Goal: Information Seeking & Learning: Check status

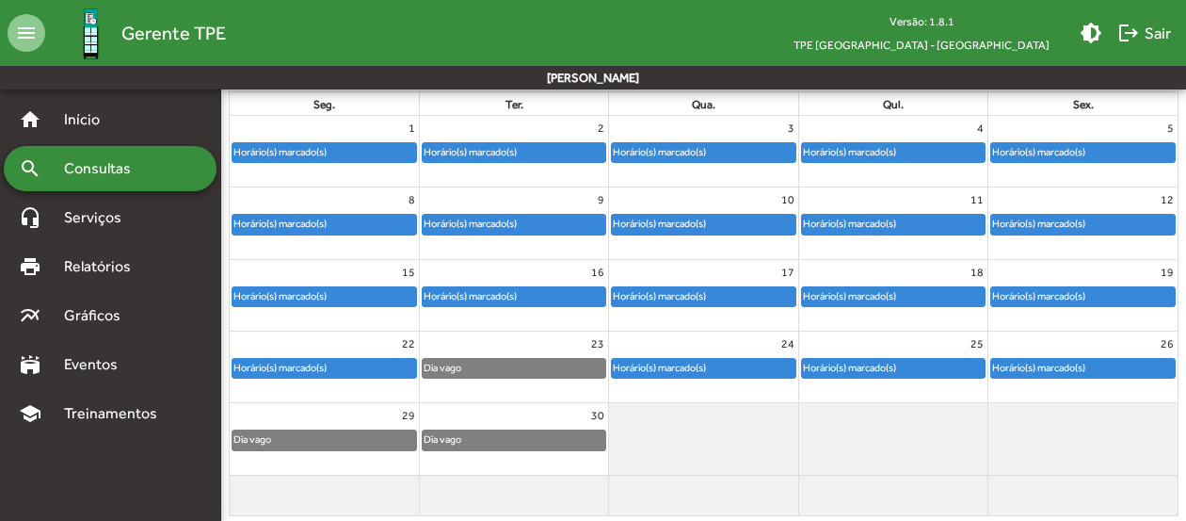
scroll to position [258, 0]
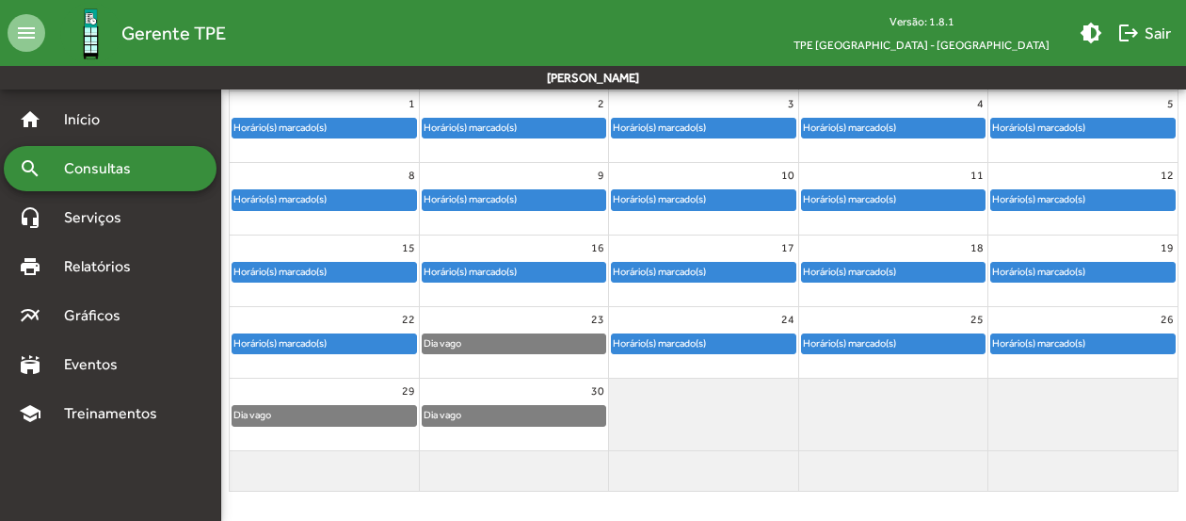
click at [1064, 339] on div "Horário(s) marcado(s)" at bounding box center [1038, 343] width 95 height 18
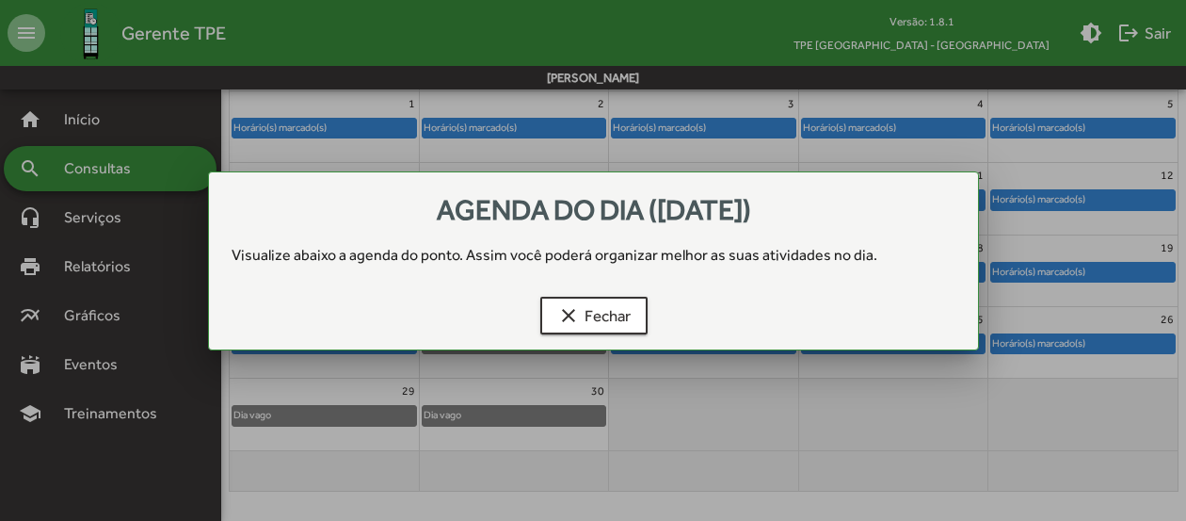
scroll to position [0, 0]
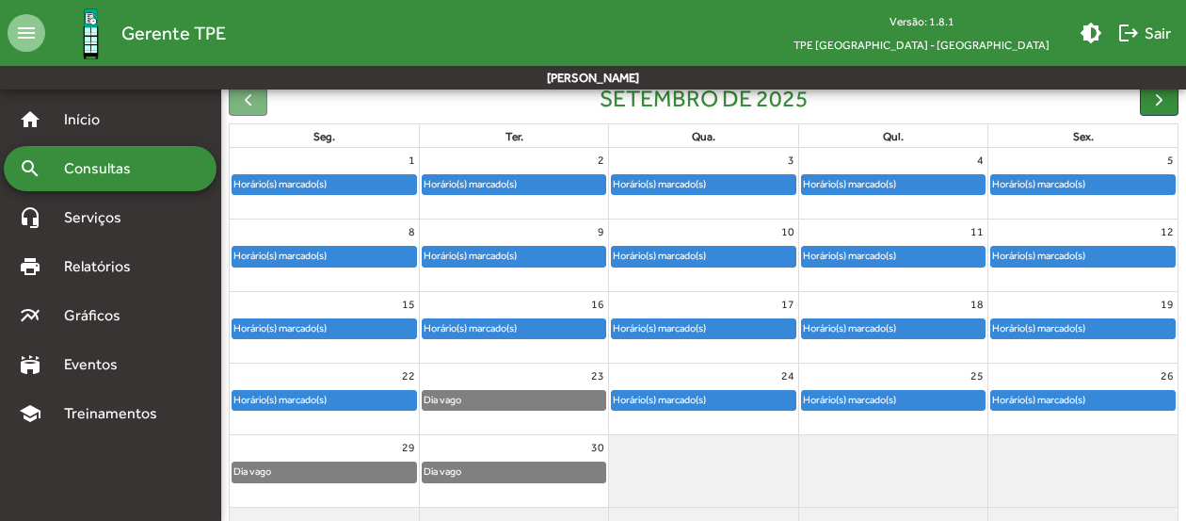
scroll to position [258, 0]
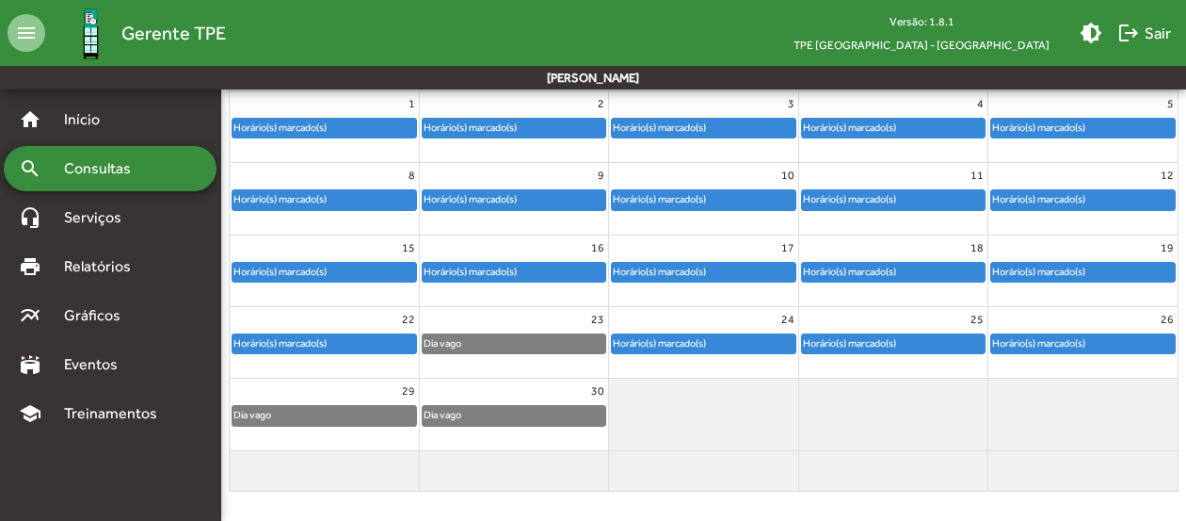
click at [1071, 346] on div "Horário(s) marcado(s)" at bounding box center [1038, 343] width 95 height 18
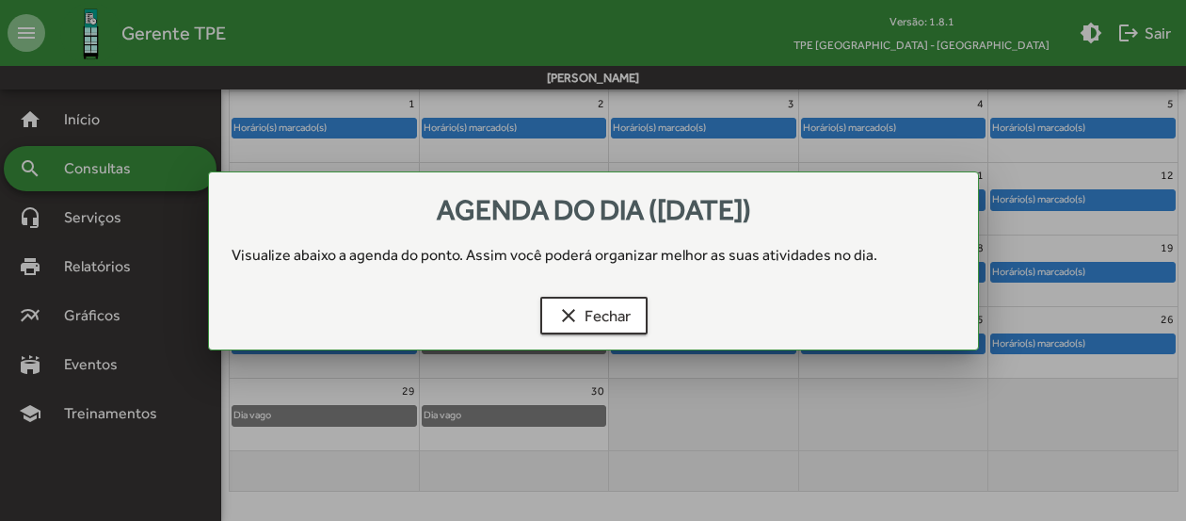
scroll to position [0, 0]
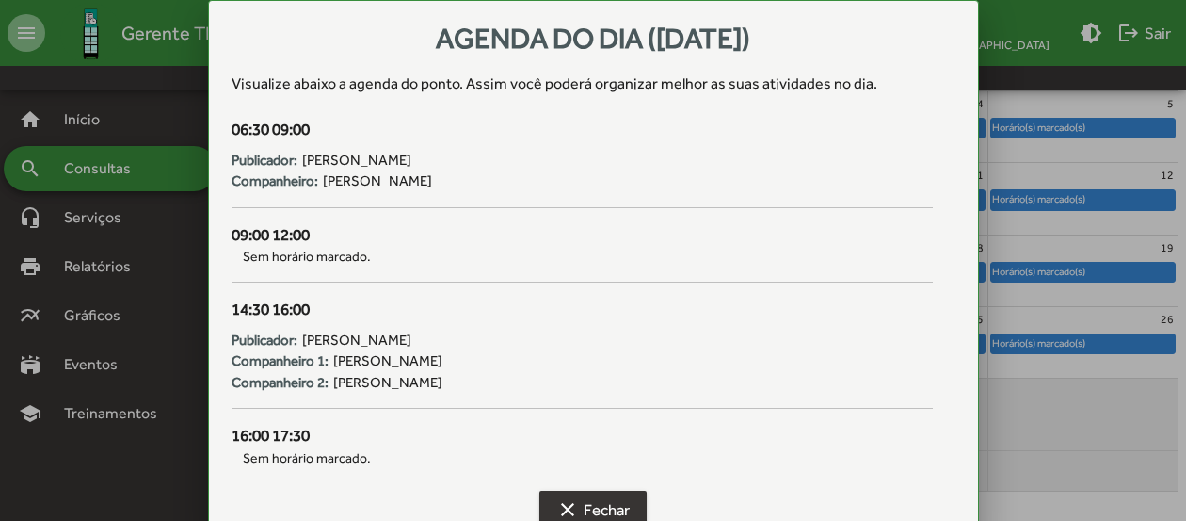
click at [607, 498] on span "clear Fechar" at bounding box center [592, 509] width 73 height 34
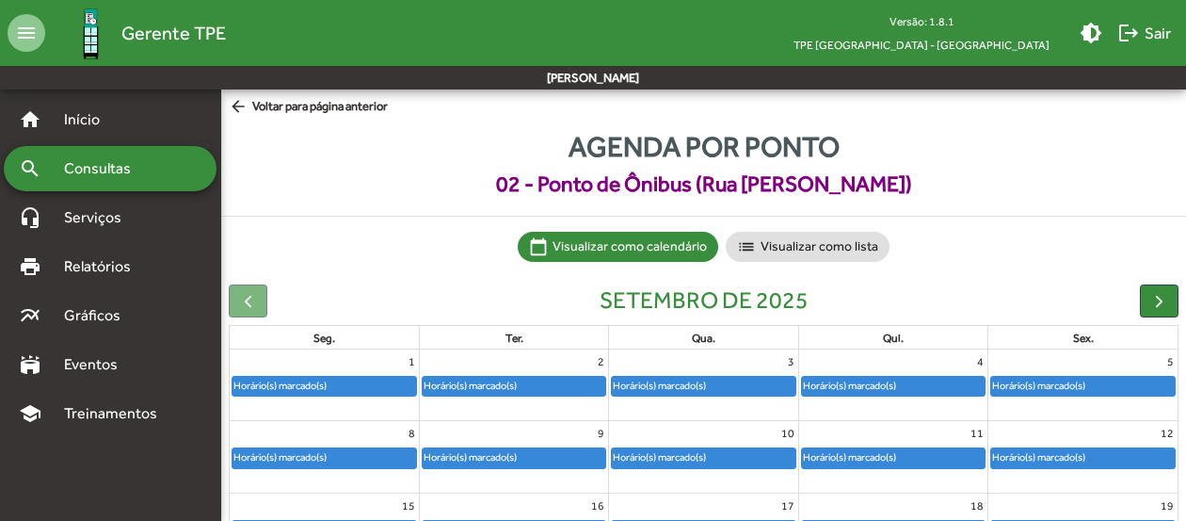
scroll to position [258, 0]
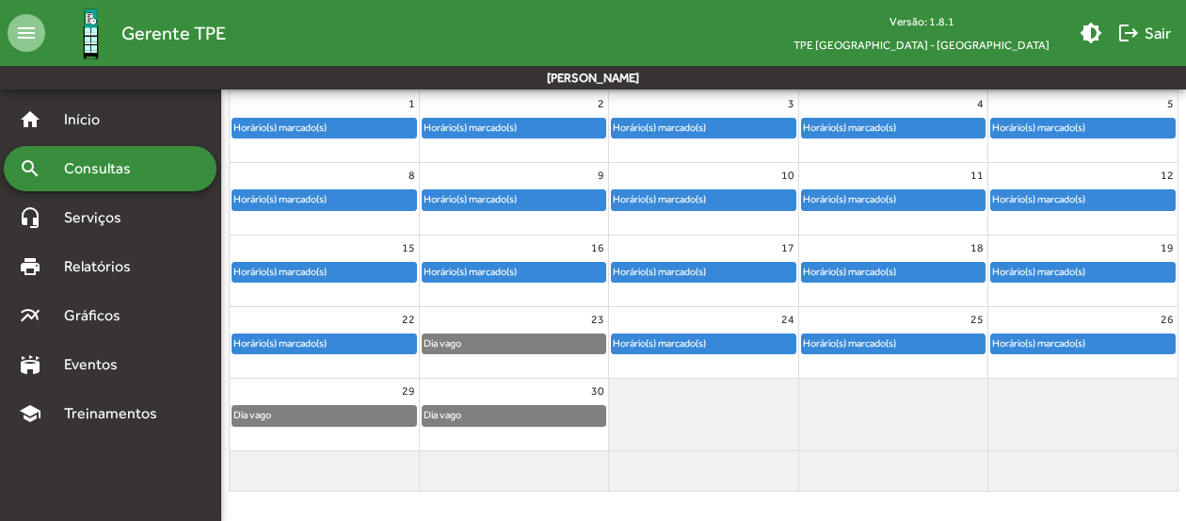
click at [1064, 344] on div "Horário(s) marcado(s)" at bounding box center [1038, 343] width 95 height 18
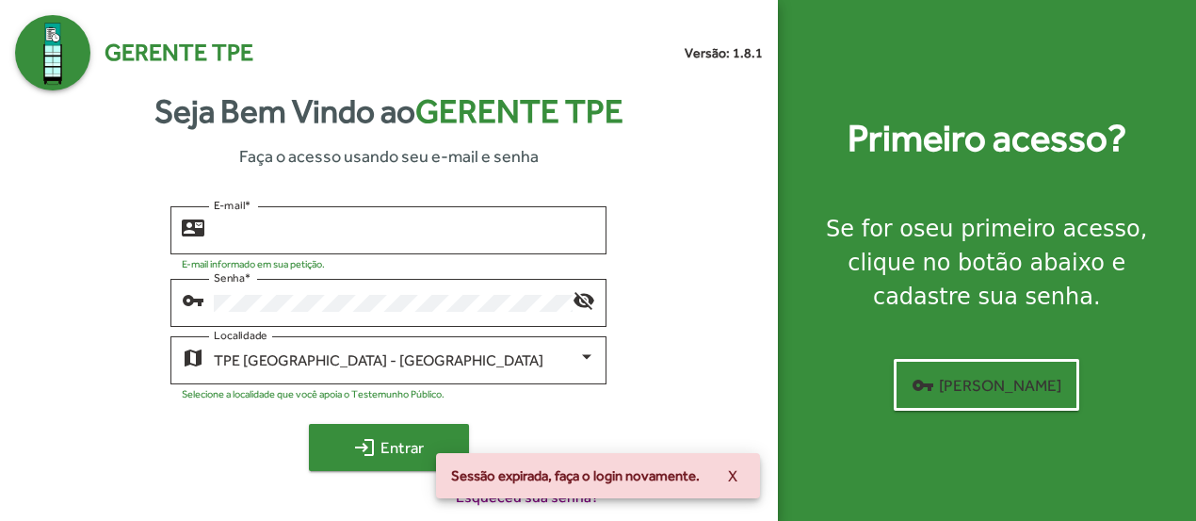
type input "**********"
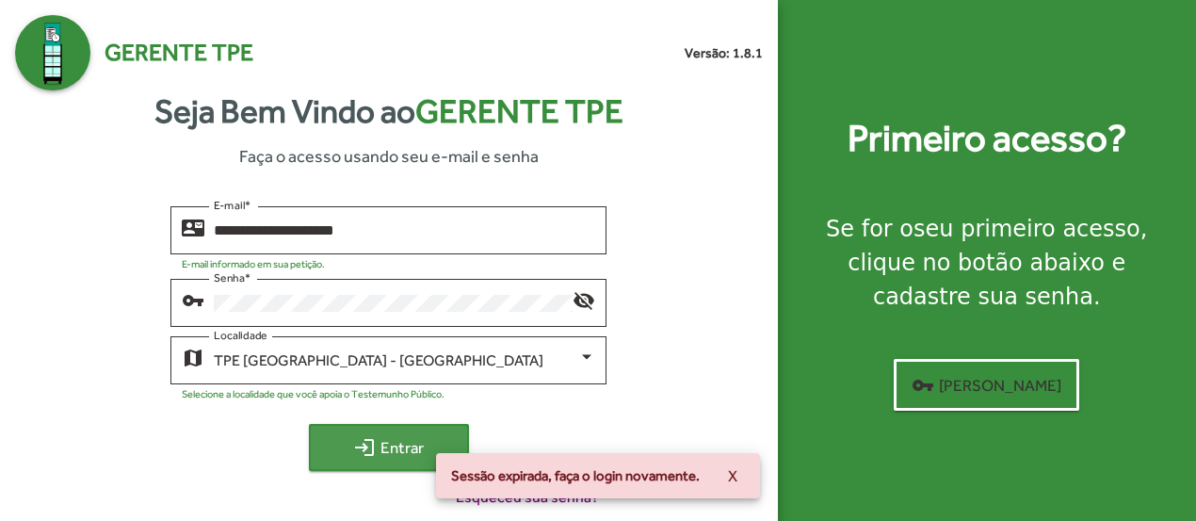
click at [368, 449] on mat-icon "login" at bounding box center [364, 447] width 23 height 23
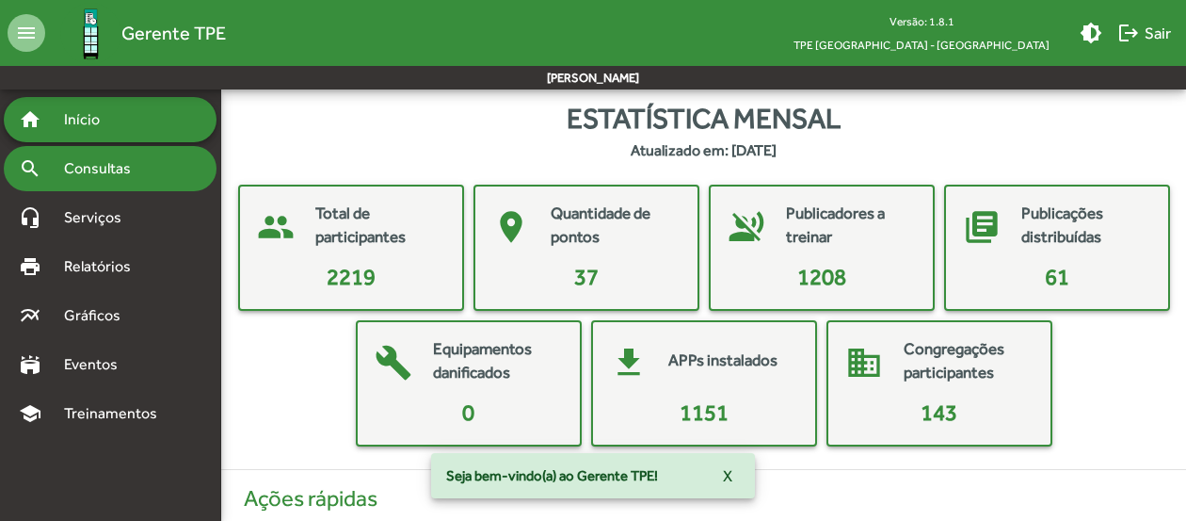
click at [89, 153] on div "search Consultas" at bounding box center [110, 168] width 213 height 45
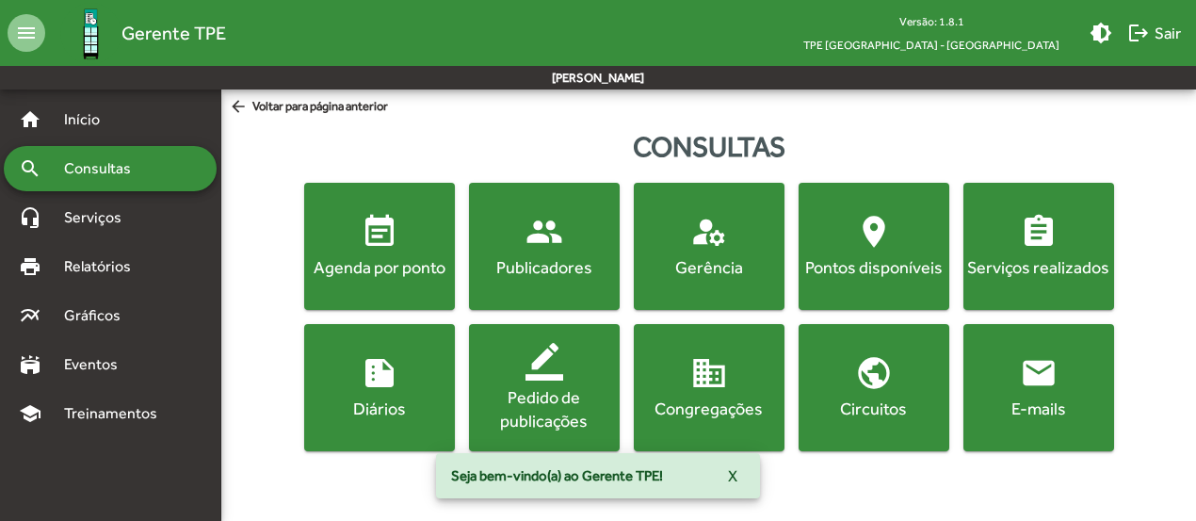
click at [361, 265] on div "Agenda por ponto" at bounding box center [379, 267] width 143 height 24
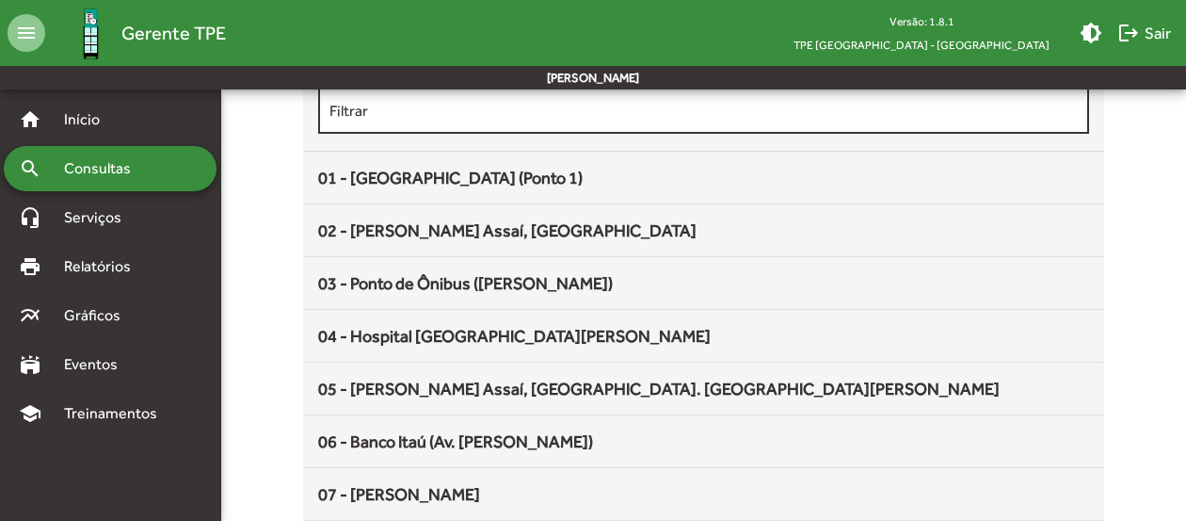
scroll to position [188, 0]
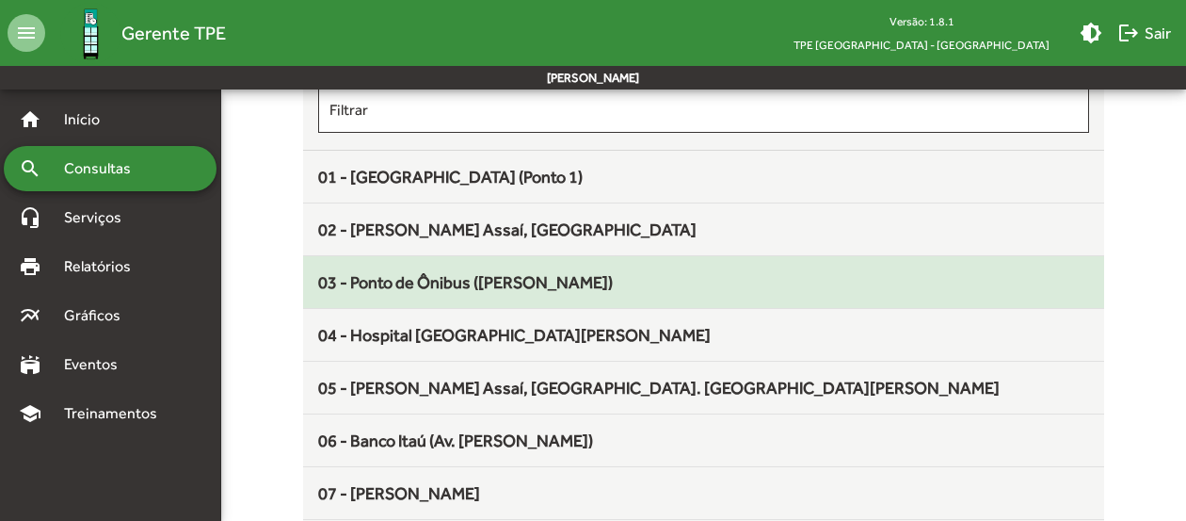
click at [516, 276] on span "03 - Ponto de Ônibus ([PERSON_NAME])" at bounding box center [465, 282] width 295 height 20
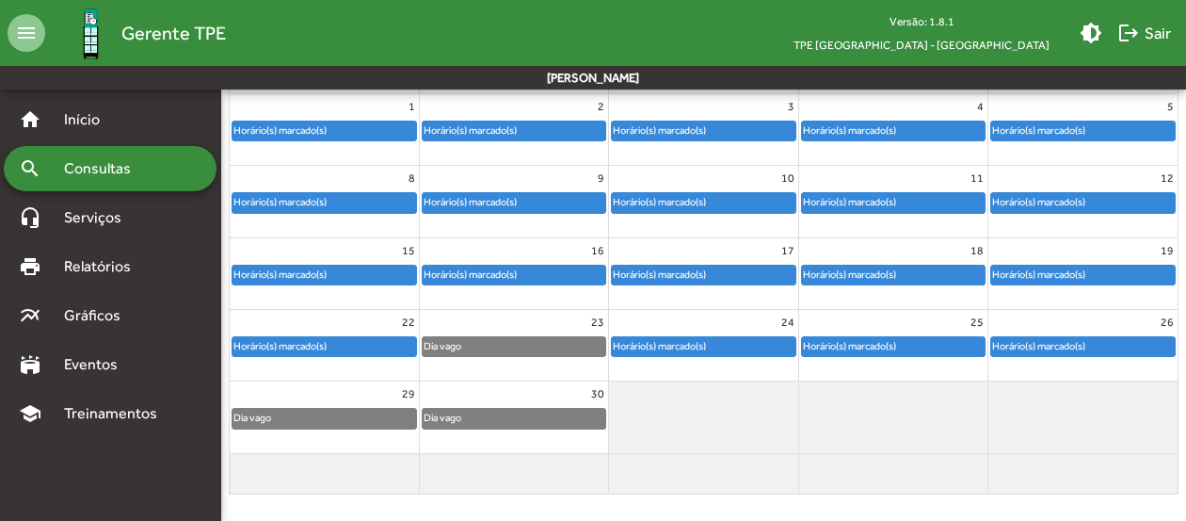
scroll to position [258, 0]
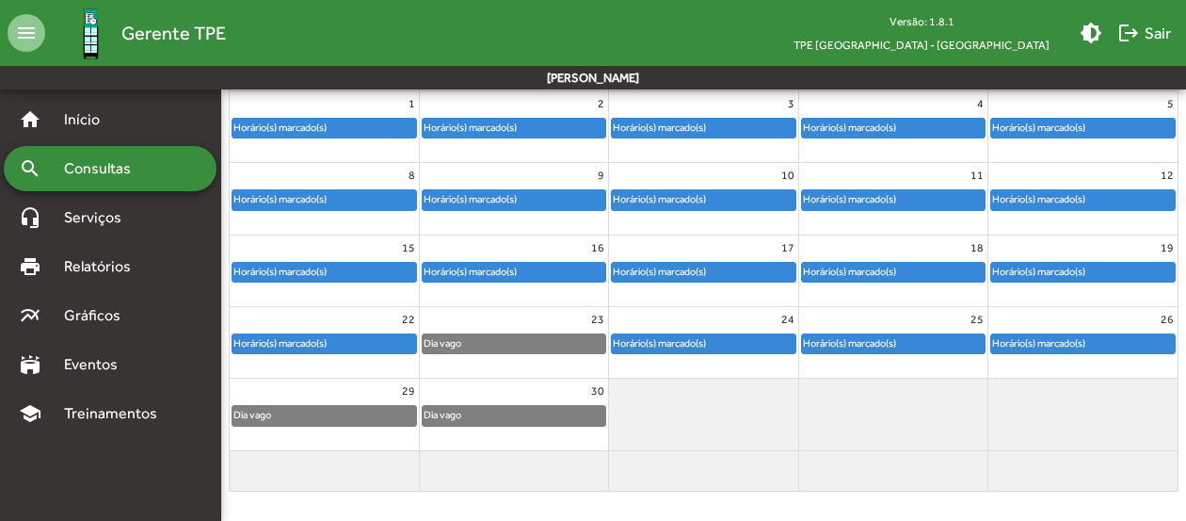
click at [1073, 340] on div "Horário(s) marcado(s)" at bounding box center [1038, 343] width 95 height 18
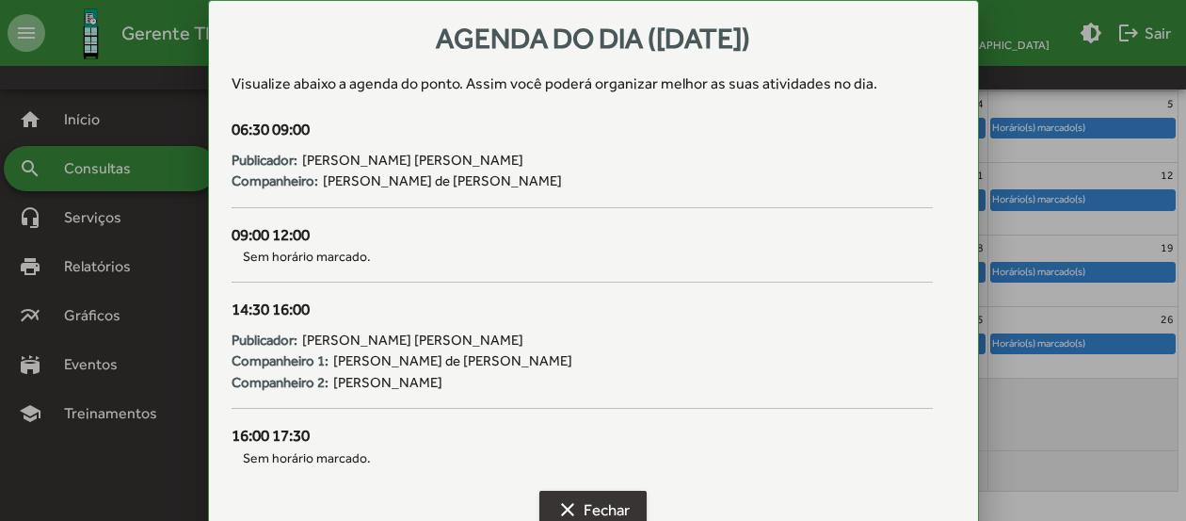
click at [613, 507] on span "clear Fechar" at bounding box center [592, 509] width 73 height 34
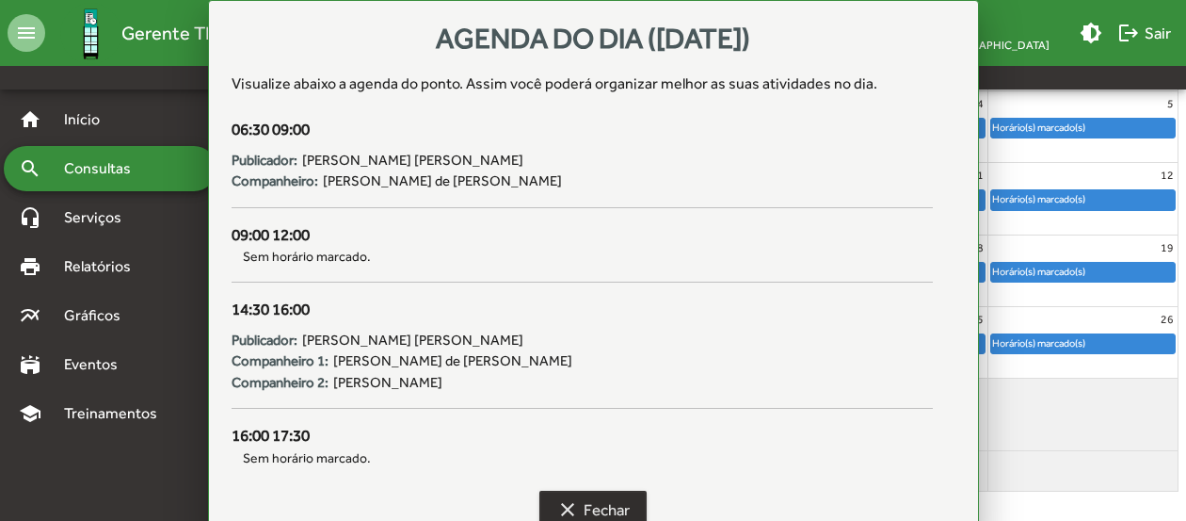
scroll to position [258, 0]
